Goal: Complete application form

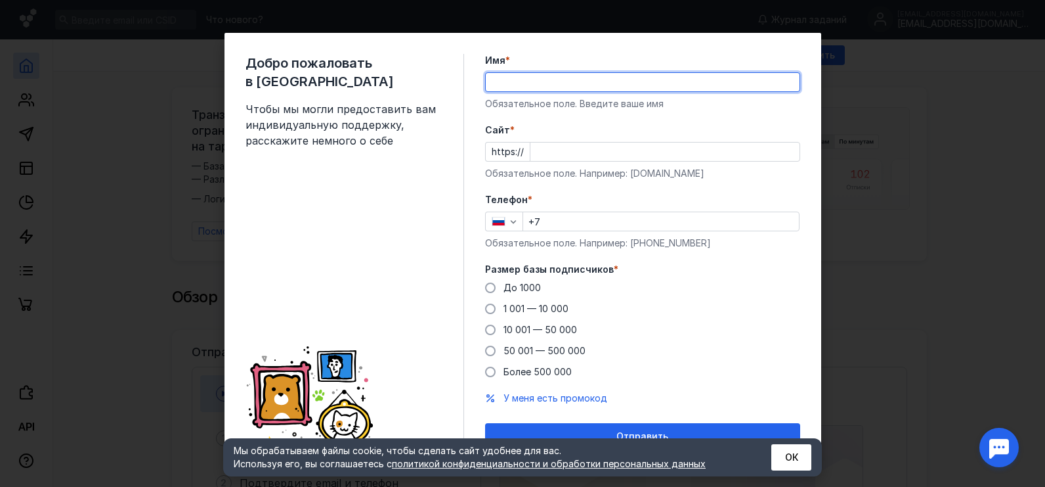
type input "[PERSON_NAME]"
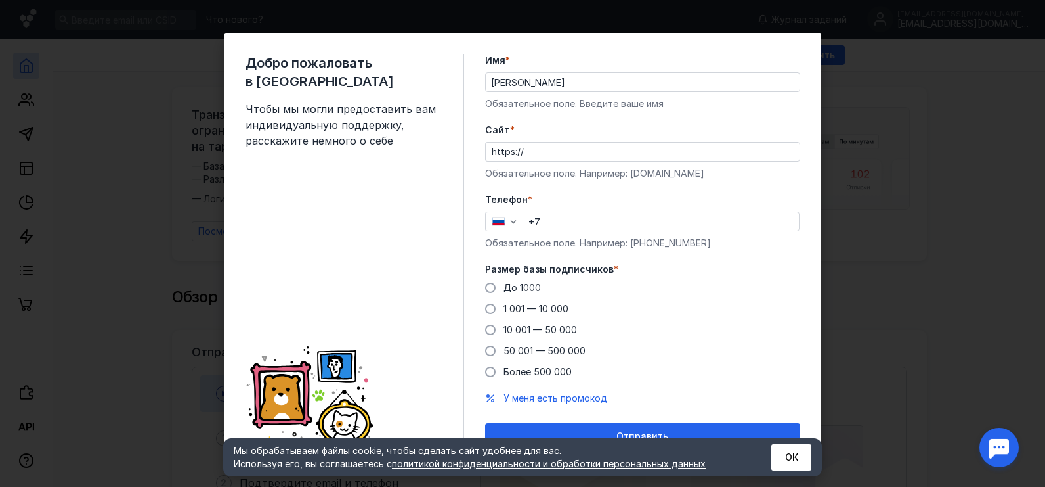
click at [682, 140] on div "Cайт * https:// Обязательное поле. Например: [DOMAIN_NAME]" at bounding box center [642, 151] width 315 height 56
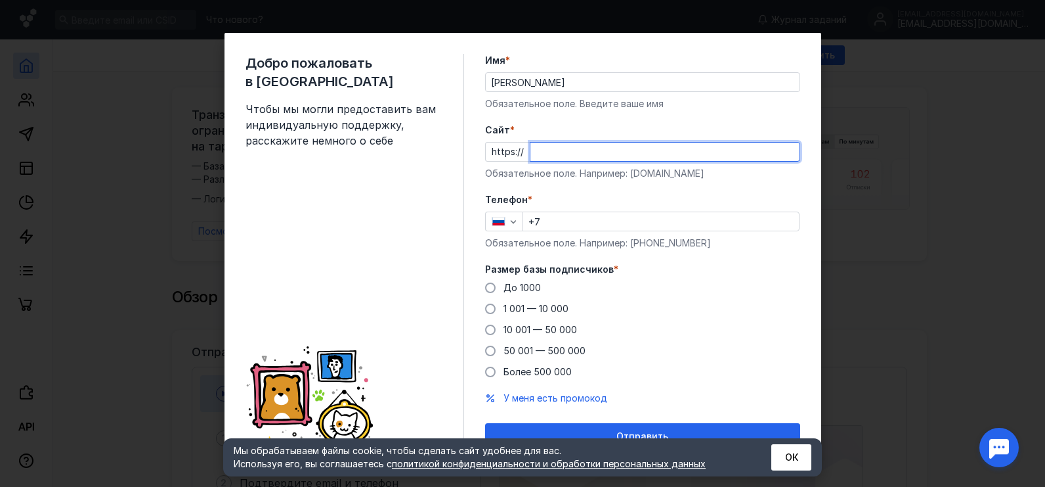
click at [682, 148] on input "Cайт *" at bounding box center [665, 151] width 269 height 18
type input "ф"
type input "[DOMAIN_NAME]"
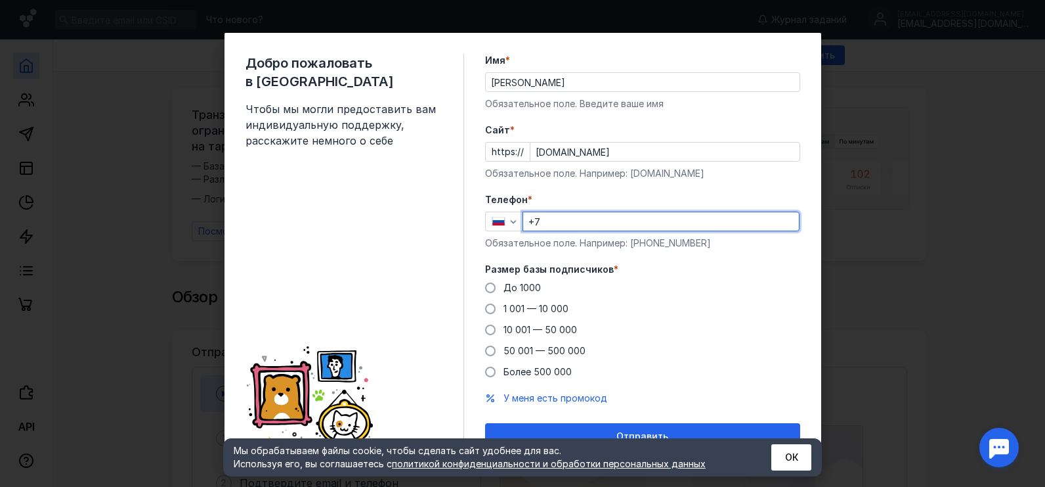
click at [696, 225] on input "+7" at bounding box center [661, 221] width 276 height 18
type input "[PHONE_NUMBER]"
click at [485, 286] on span at bounding box center [490, 287] width 11 height 11
click at [0, 0] on input "До 1000" at bounding box center [0, 0] width 0 height 0
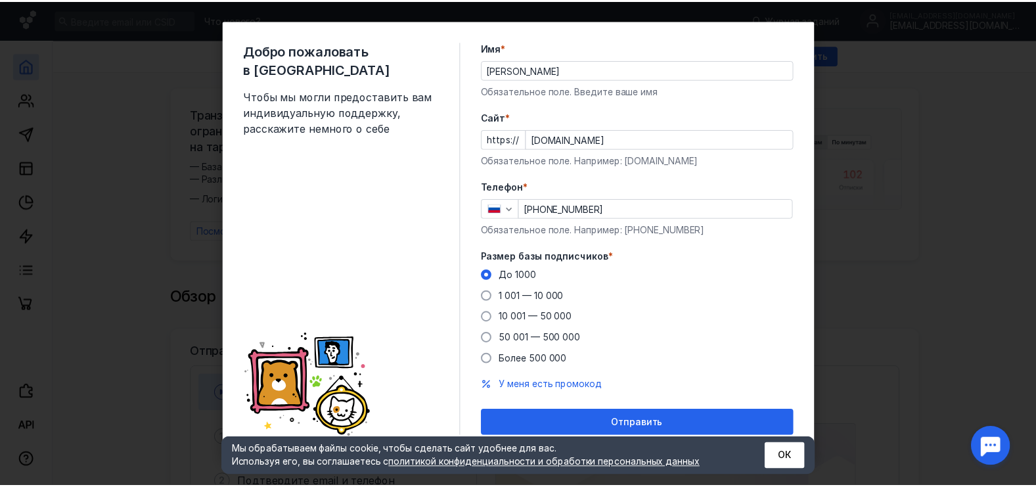
scroll to position [16, 0]
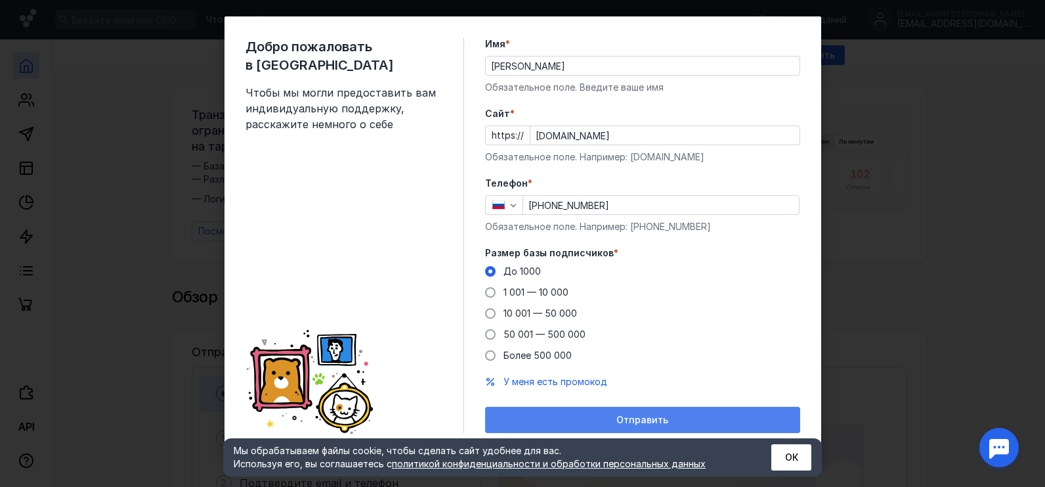
click at [680, 425] on div "Отправить" at bounding box center [643, 419] width 302 height 11
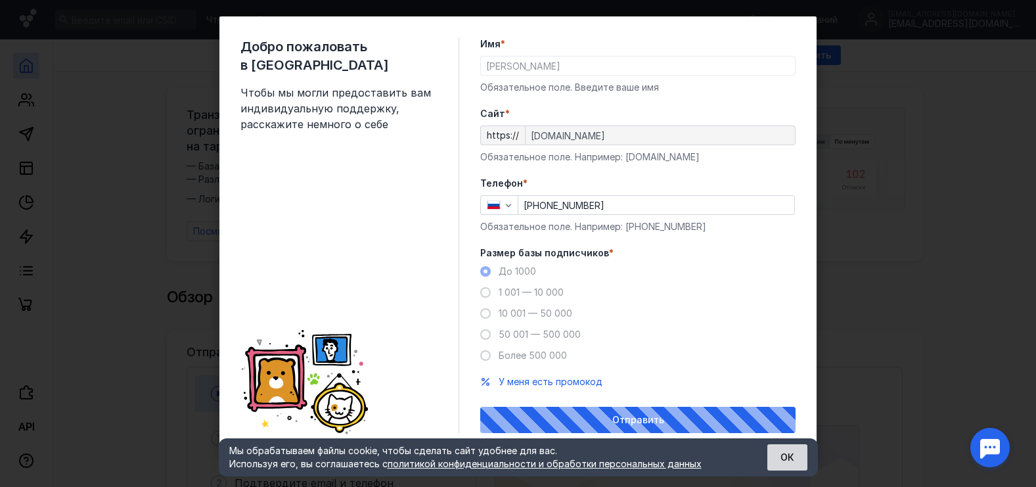
click at [791, 456] on button "ОК" at bounding box center [787, 457] width 40 height 26
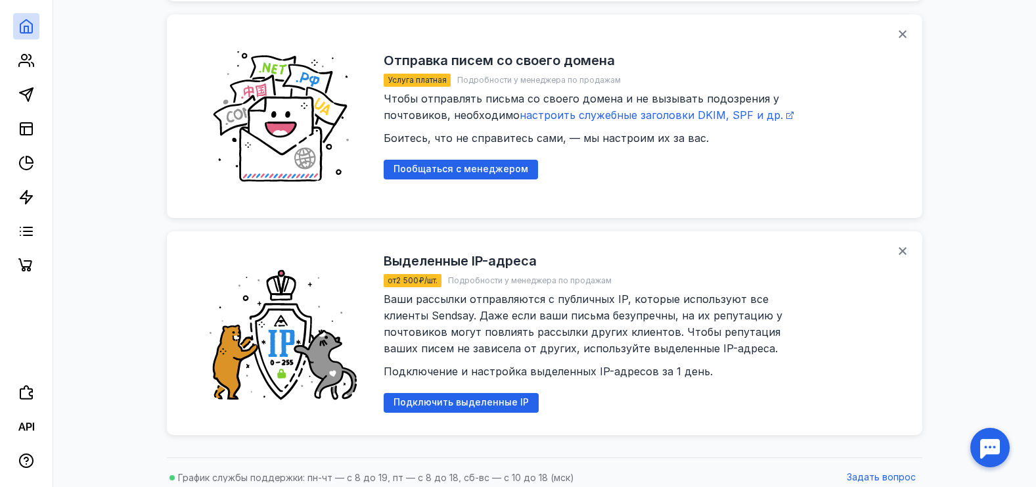
scroll to position [1762, 0]
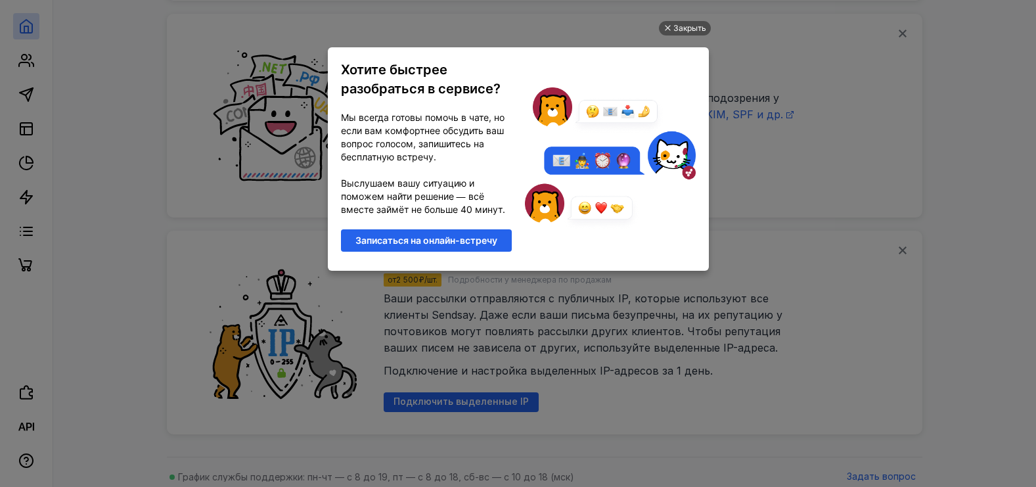
scroll to position [0, 0]
click at [694, 26] on div "Закрыть" at bounding box center [689, 28] width 33 height 14
